Goal: Check status: Check status

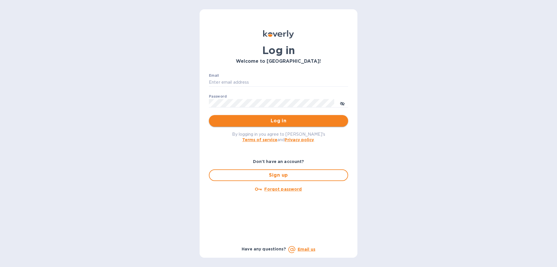
type input "[PERSON_NAME][EMAIL_ADDRESS][DOMAIN_NAME]"
click at [274, 120] on span "Log in" at bounding box center [279, 120] width 130 height 7
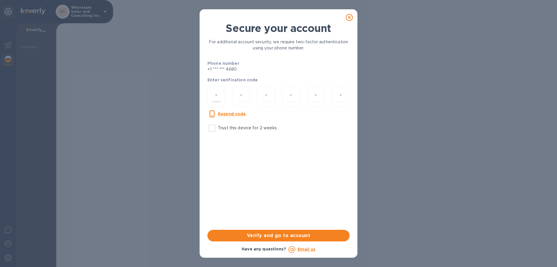
click at [215, 96] on input "number" at bounding box center [216, 96] width 8 height 11
type input "2"
type input "0"
type input "9"
type input "2"
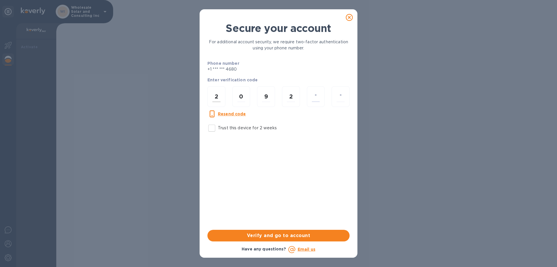
type input "4"
type input "1"
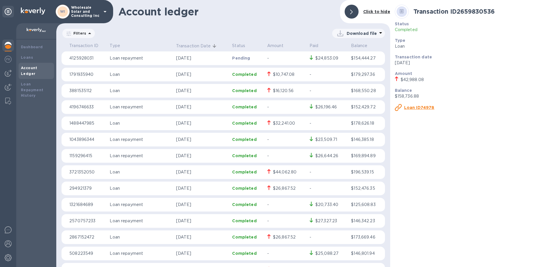
click at [287, 236] on div "$26,867.52" at bounding box center [284, 237] width 23 height 6
click at [415, 107] on u "Loan ID44147" at bounding box center [419, 107] width 30 height 5
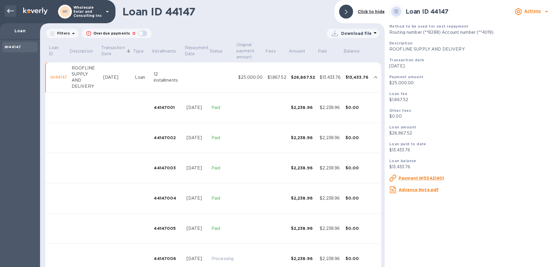
click at [10, 10] on icon at bounding box center [10, 11] width 7 height 7
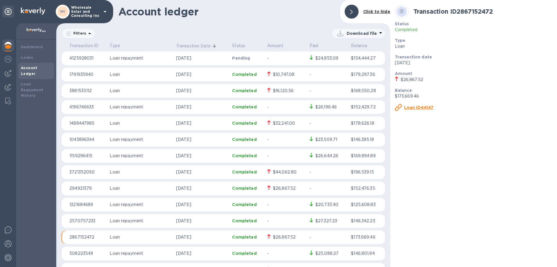
click at [285, 187] on div "$26,867.52" at bounding box center [284, 188] width 23 height 6
click at [413, 107] on u "Loan ID73923" at bounding box center [419, 107] width 30 height 5
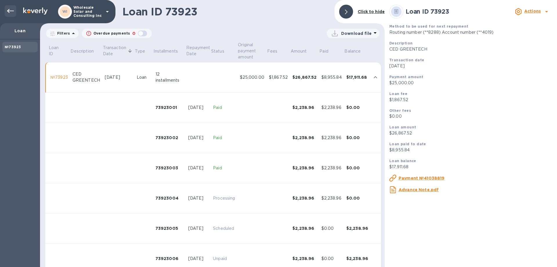
click at [10, 10] on icon at bounding box center [10, 11] width 7 height 7
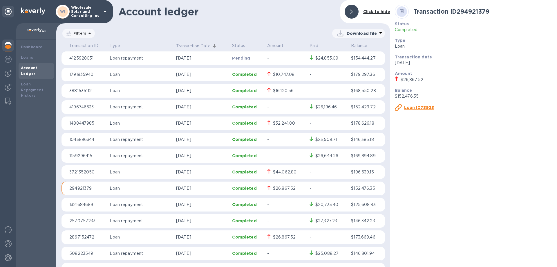
click at [287, 170] on div "$44,062.80" at bounding box center [284, 172] width 23 height 6
click at [412, 106] on u "Loan ID34064" at bounding box center [419, 107] width 31 height 5
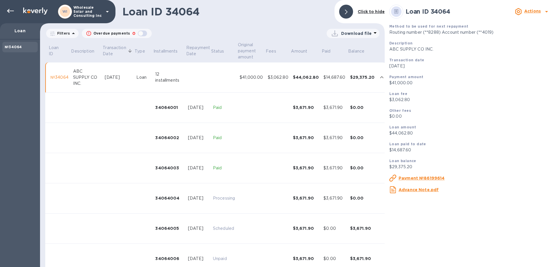
drag, startPoint x: 9, startPoint y: 11, endPoint x: 49, endPoint y: 14, distance: 39.9
click at [9, 11] on icon at bounding box center [10, 11] width 7 height 4
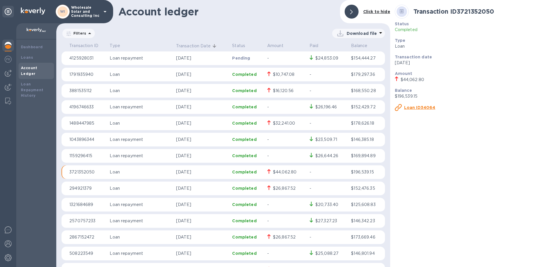
click at [276, 123] on div "$32,241.00" at bounding box center [284, 123] width 22 height 6
click at [408, 108] on u "Loan ID34950" at bounding box center [419, 107] width 31 height 5
